Goal: Communication & Community: Ask a question

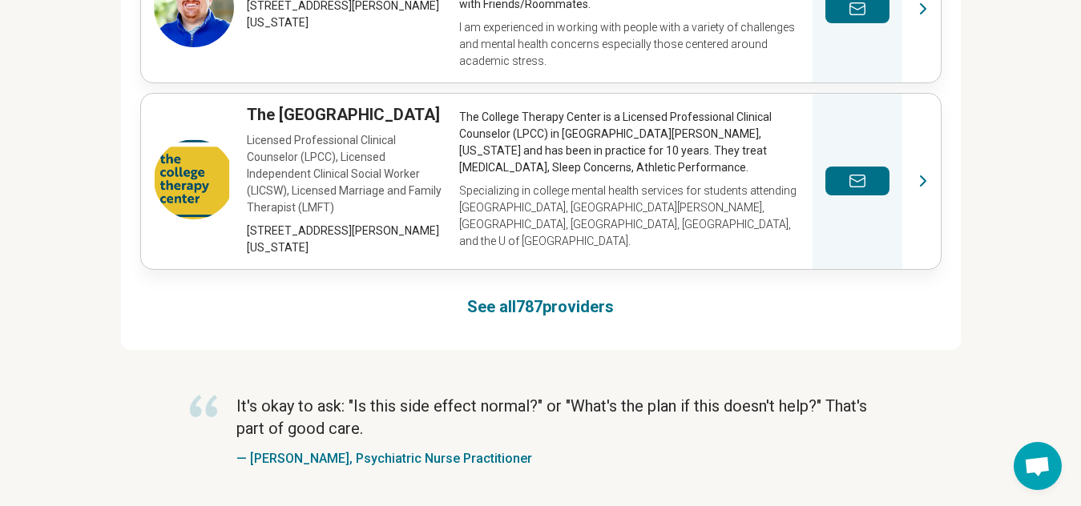
scroll to position [1442, 0]
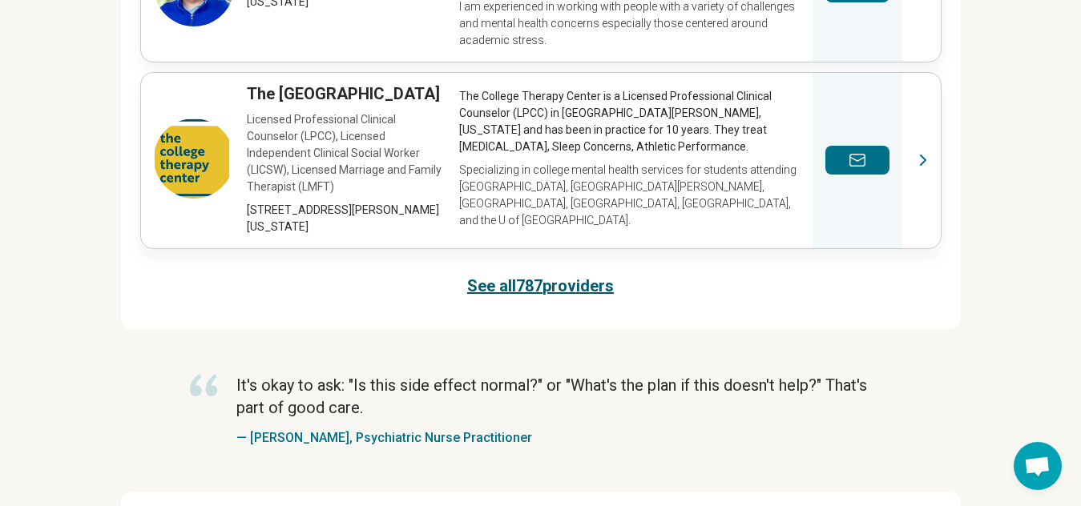
click at [536, 275] on link "See all 787 providers" at bounding box center [540, 286] width 147 height 22
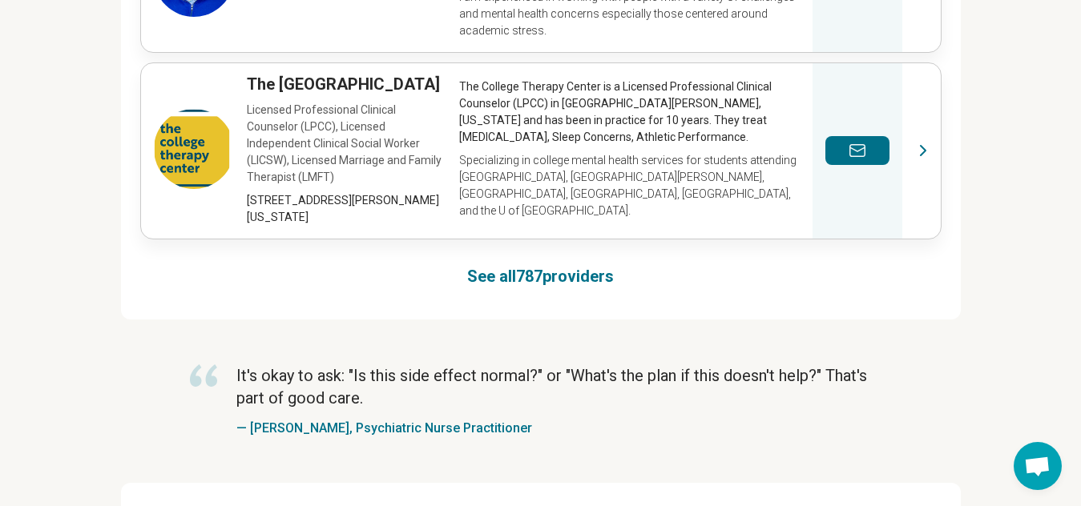
scroll to position [1450, 0]
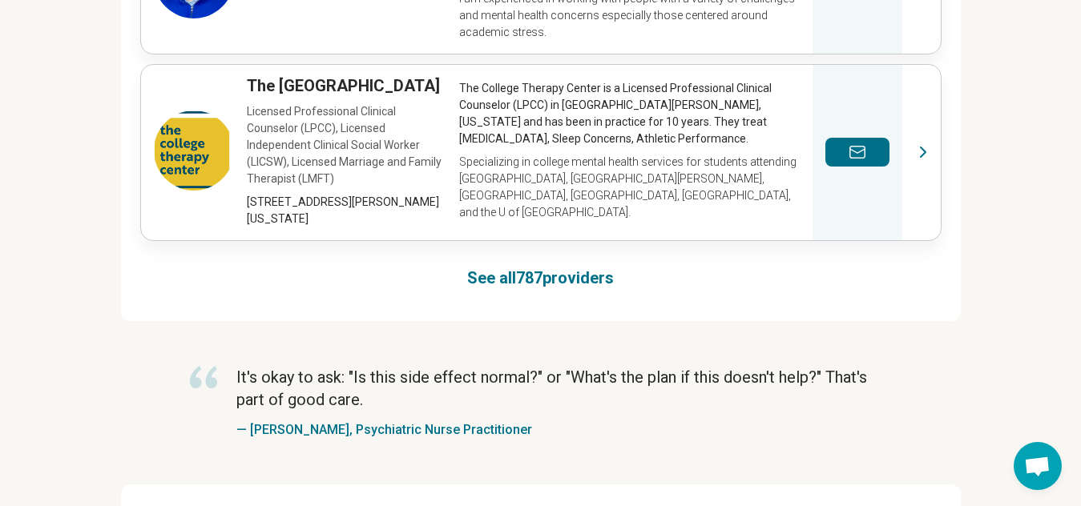
click at [1043, 454] on span "Open chat" at bounding box center [1038, 466] width 48 height 48
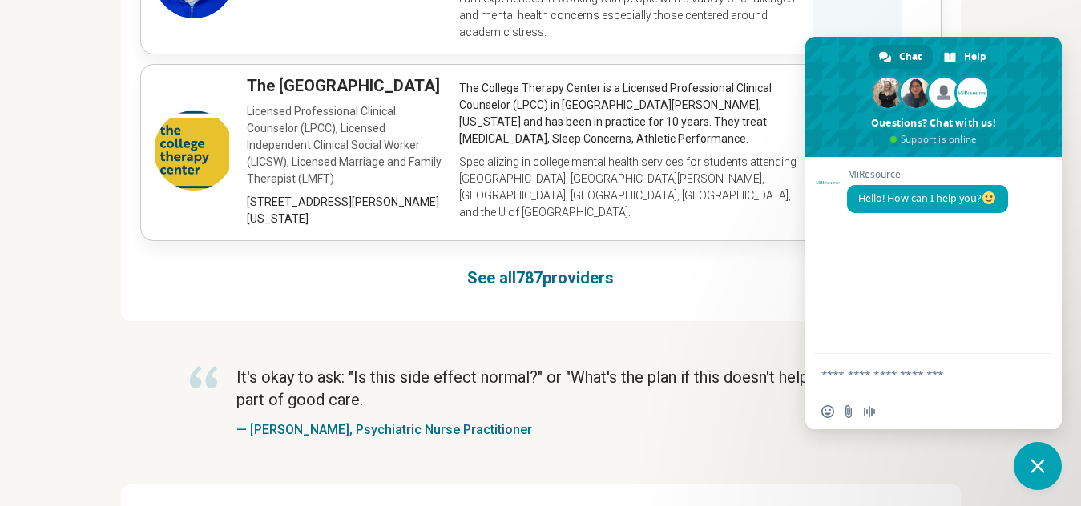
click at [878, 373] on textarea "Compose your message..." at bounding box center [917, 374] width 192 height 40
type textarea "**********"
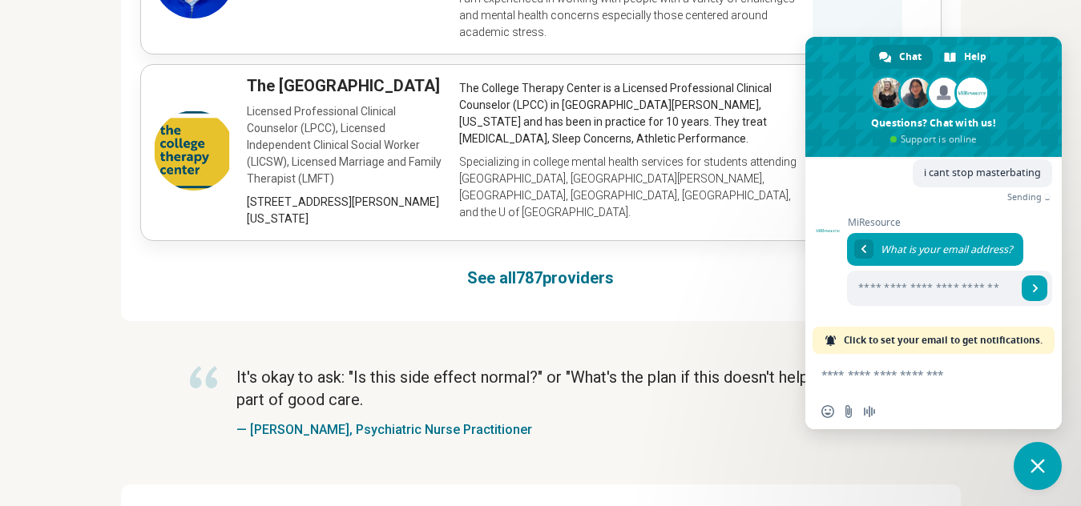
scroll to position [76, 0]
click at [897, 377] on textarea "Compose your message..." at bounding box center [917, 374] width 192 height 40
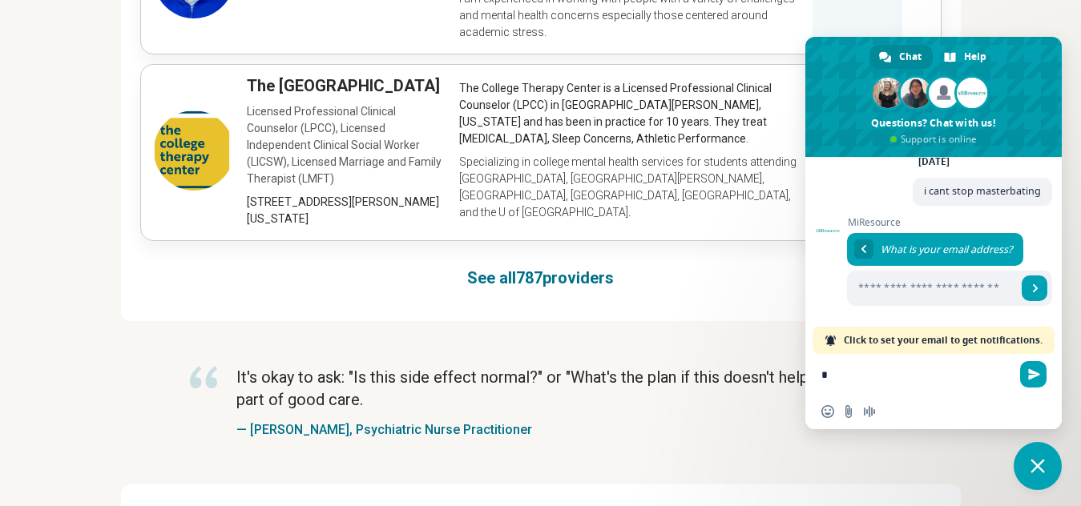
type textarea "**"
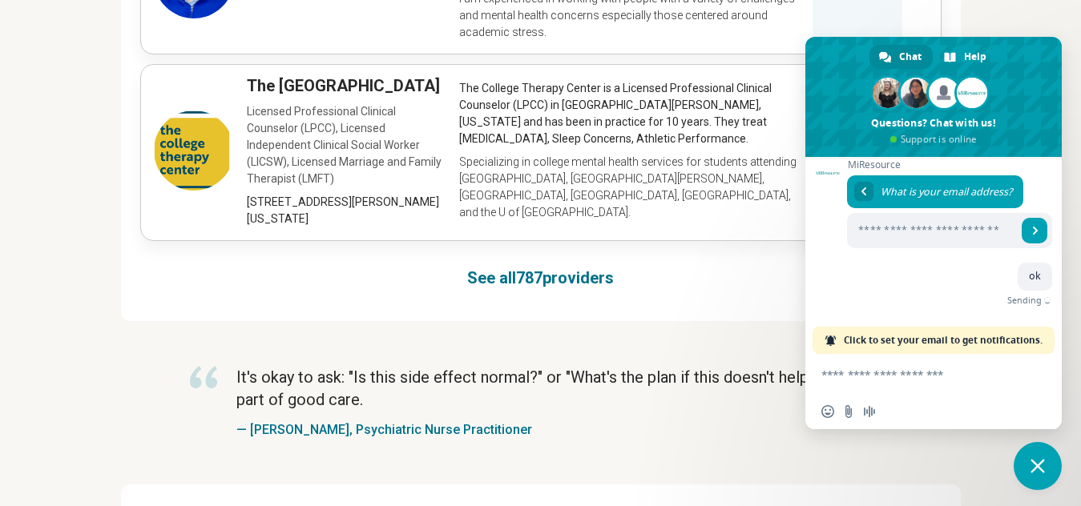
scroll to position [115, 0]
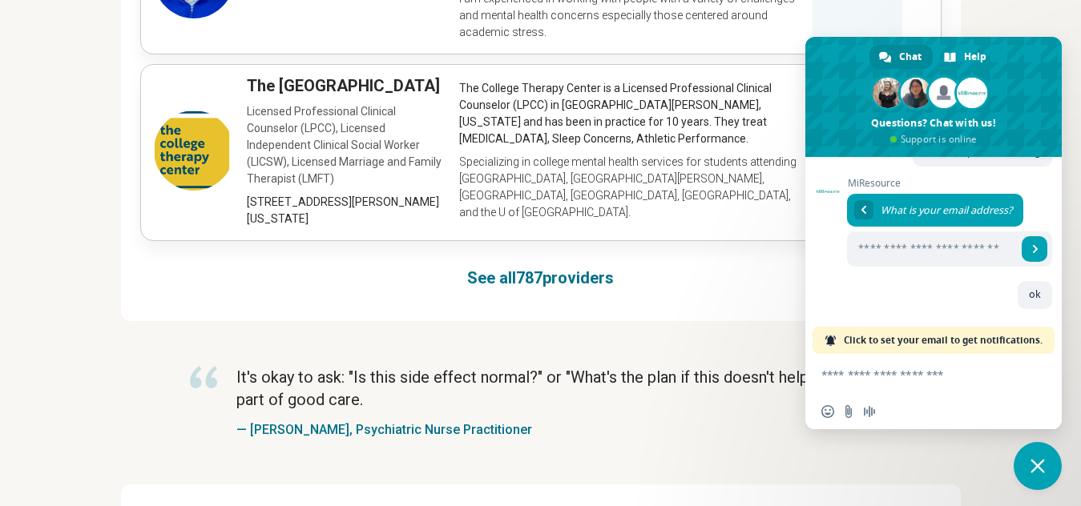
scroll to position [1442, 0]
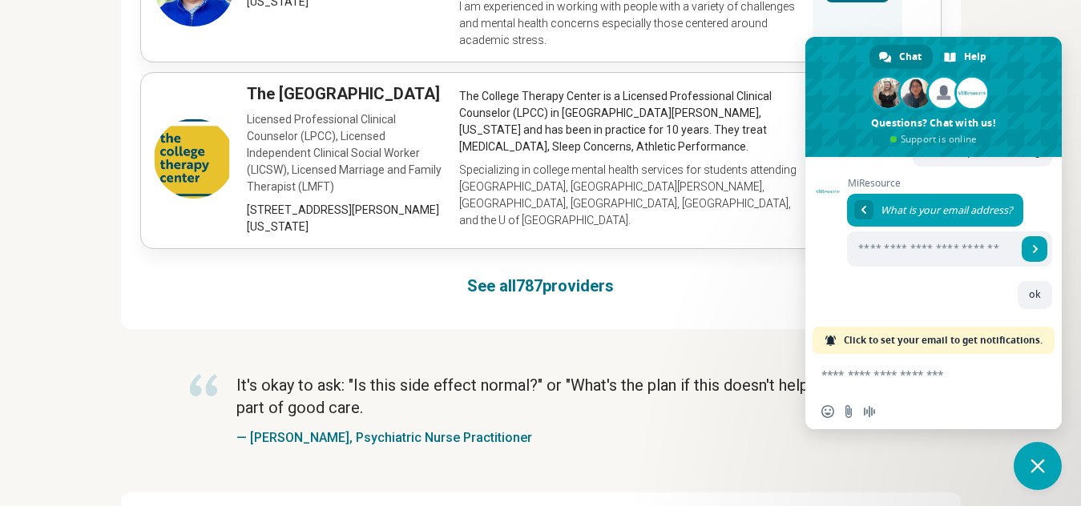
click at [898, 56] on link "Chat" at bounding box center [900, 57] width 63 height 24
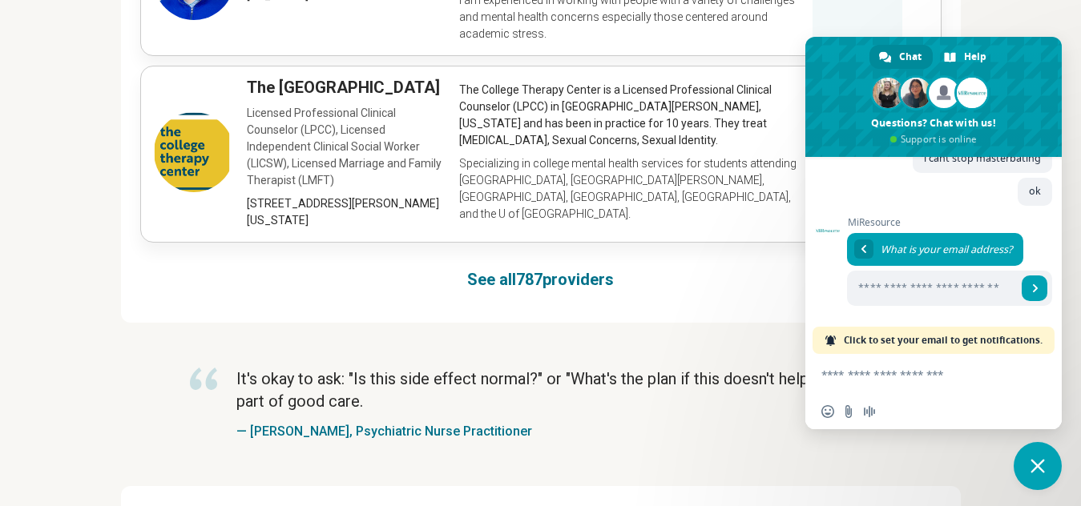
scroll to position [1442, 0]
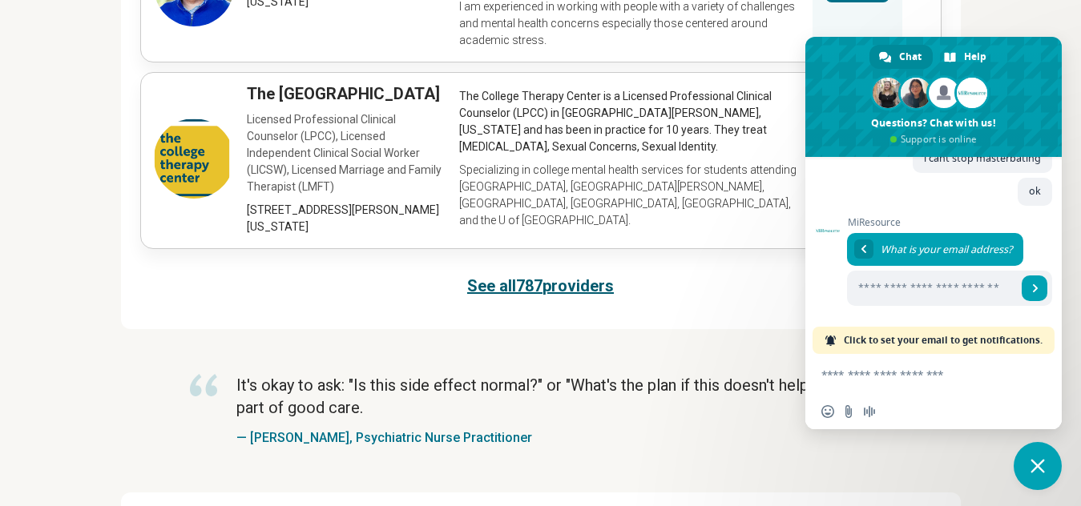
click at [555, 275] on link "See all 787 providers" at bounding box center [540, 286] width 147 height 22
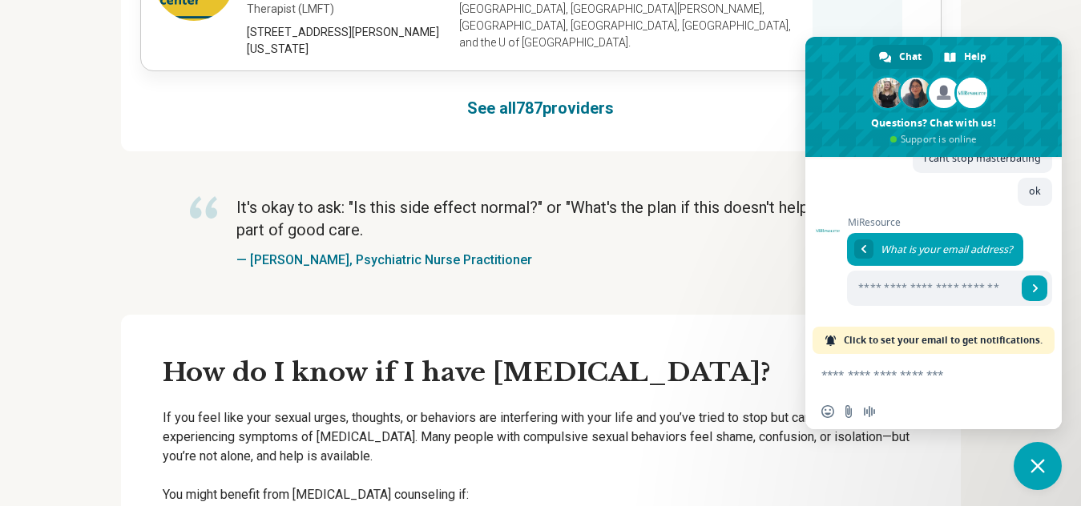
scroll to position [1611, 0]
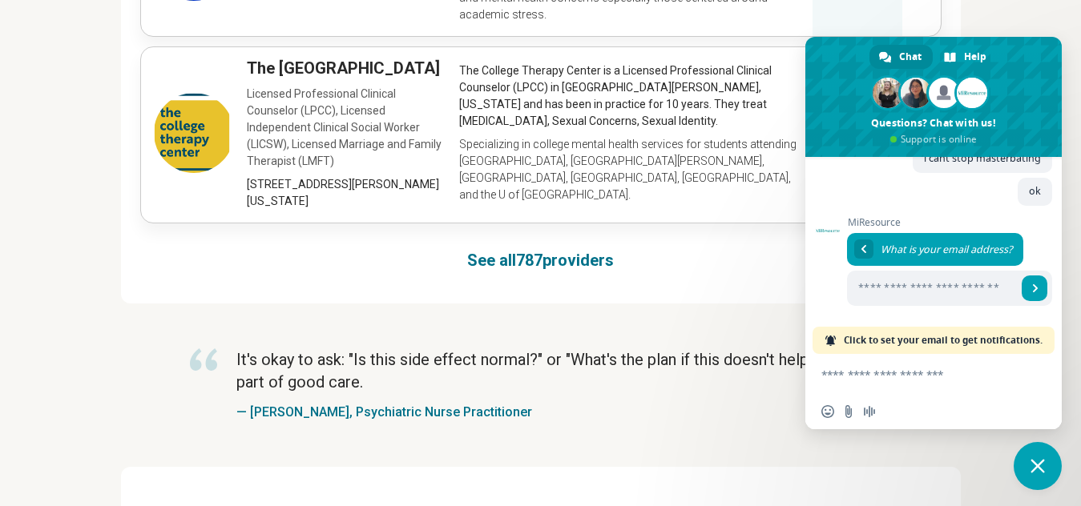
scroll to position [1442, 0]
